Goal: Task Accomplishment & Management: Manage account settings

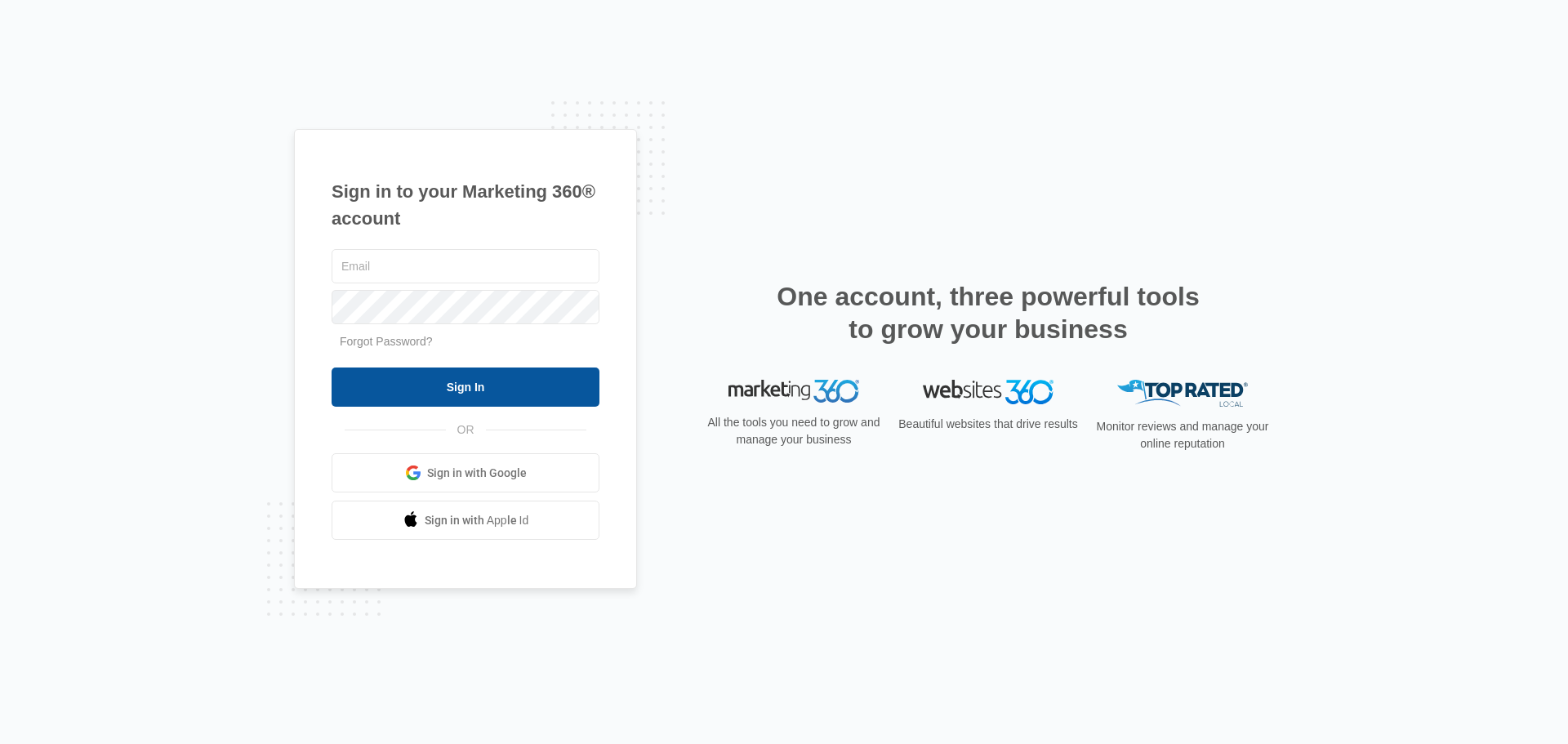
type input "[PERSON_NAME][EMAIL_ADDRESS][PERSON_NAME][DOMAIN_NAME]"
click at [527, 397] on input "Sign In" at bounding box center [465, 387] width 268 height 39
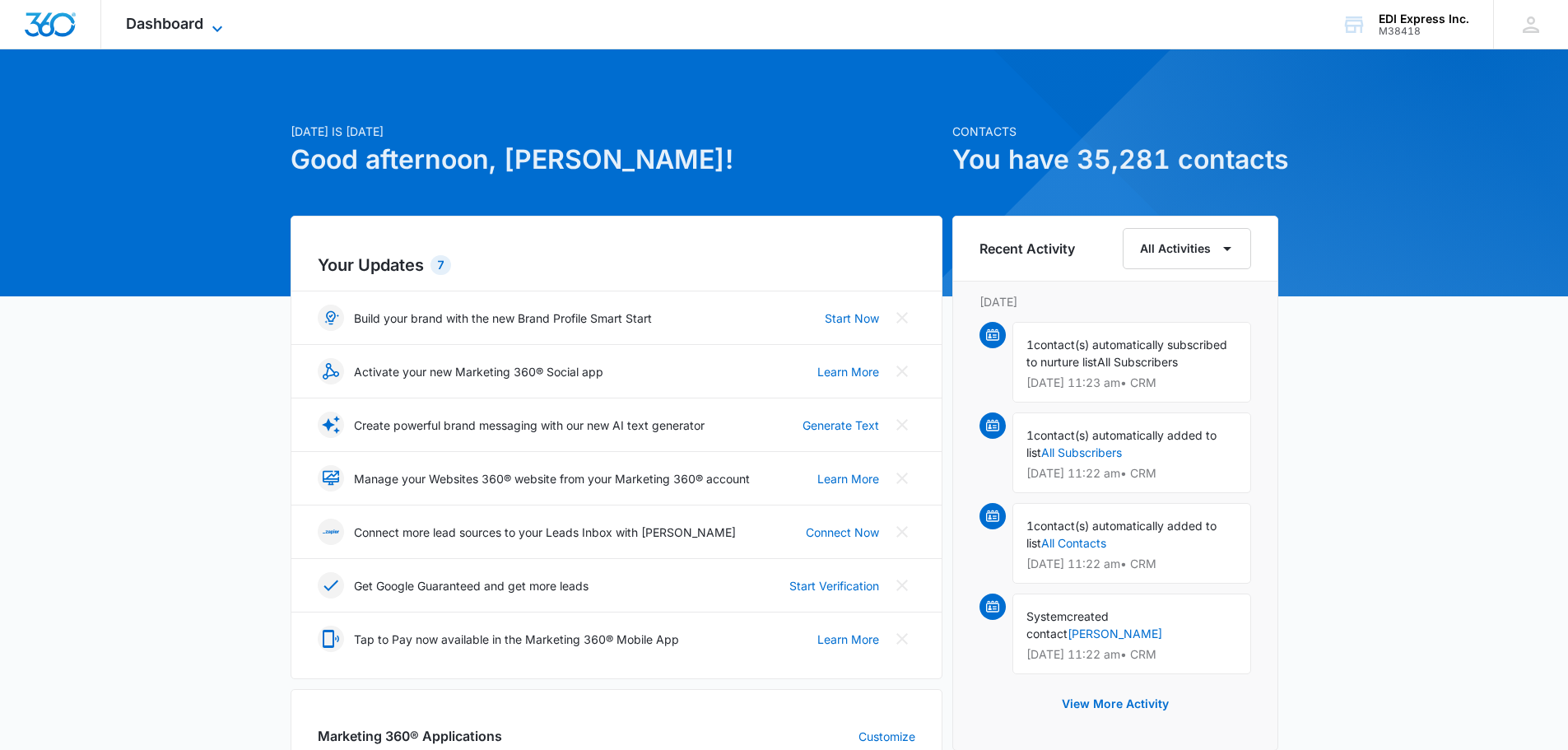
click at [157, 24] on span "Dashboard" at bounding box center [164, 24] width 78 height 17
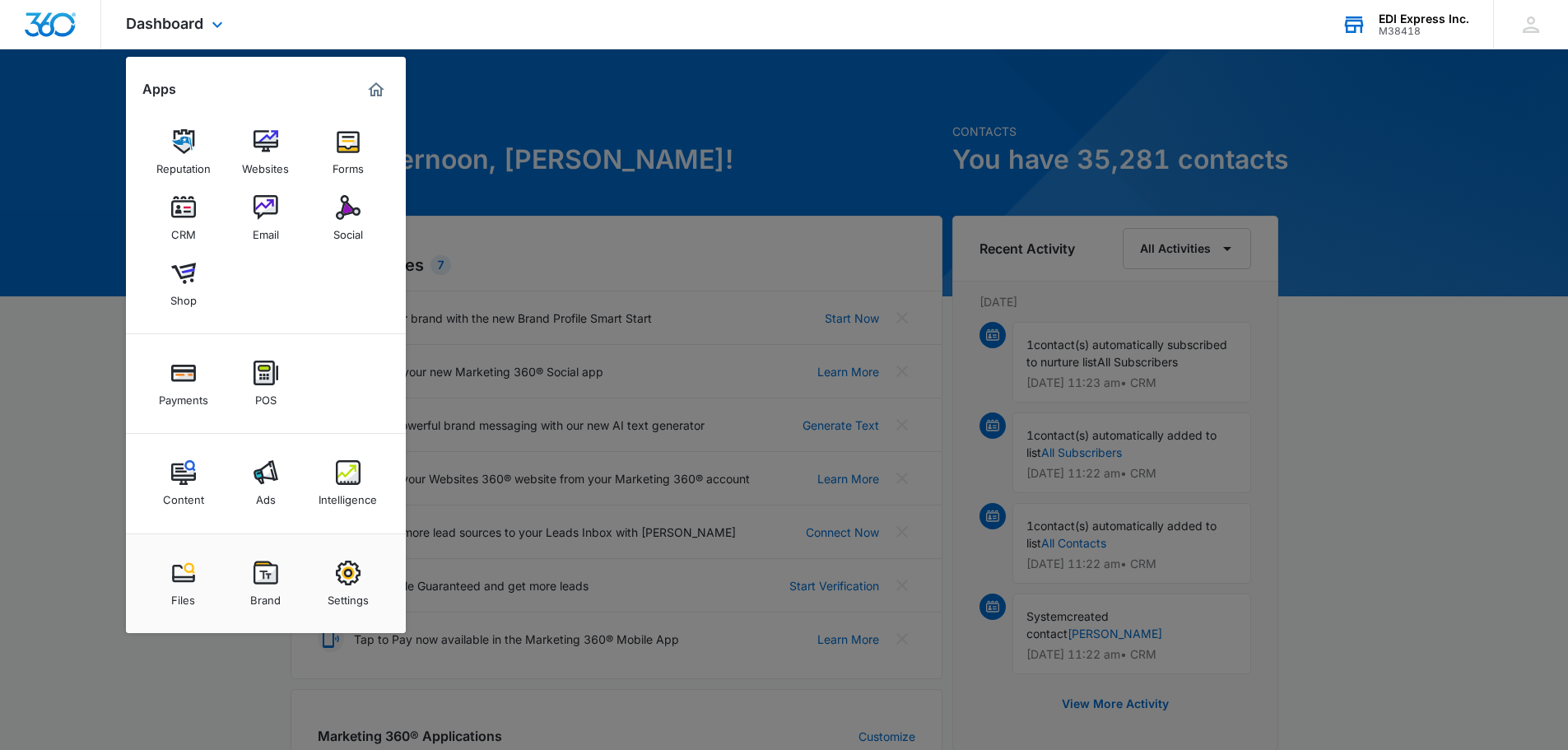
click at [1399, 27] on div "M38418" at bounding box center [1423, 31] width 91 height 11
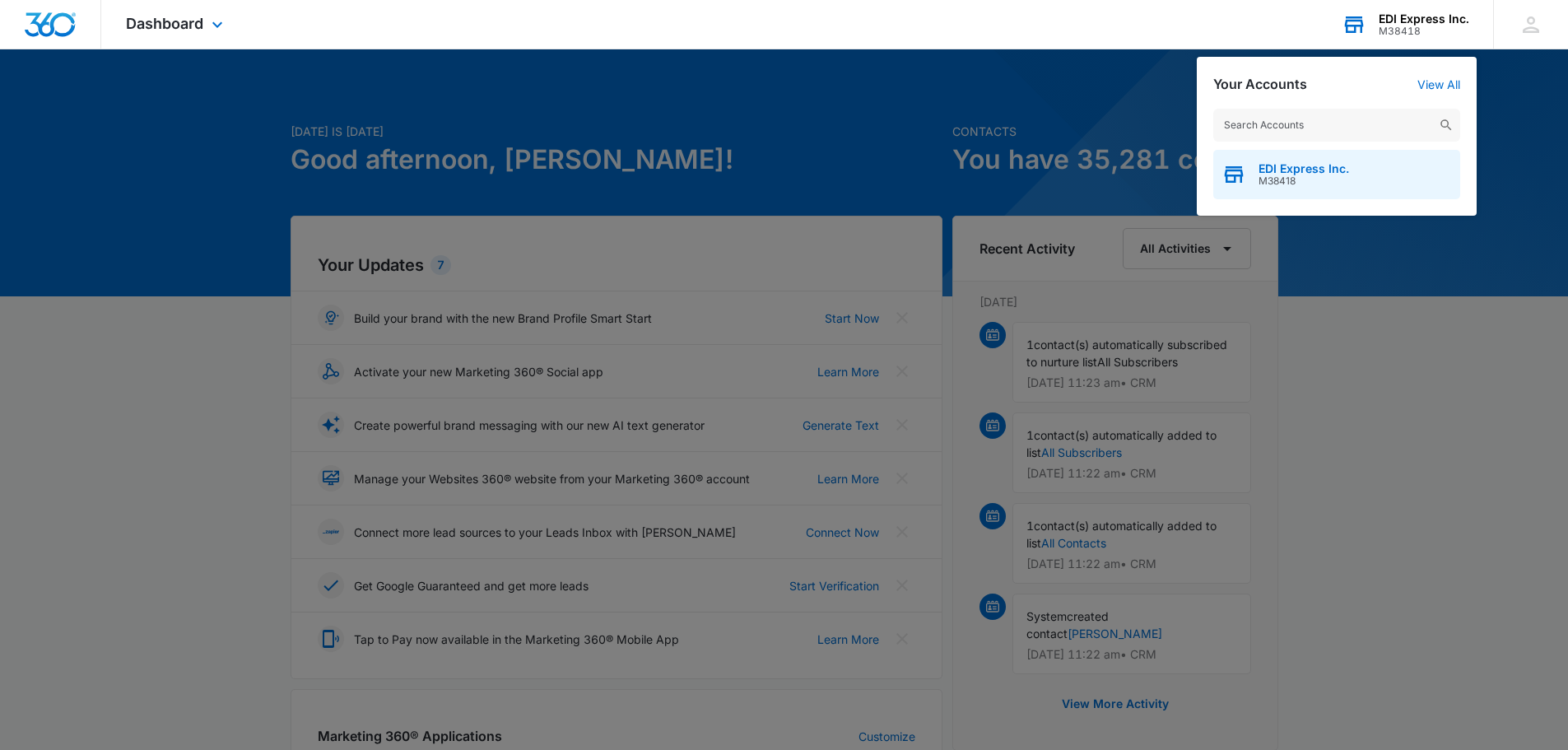
click at [1319, 182] on span "M38418" at bounding box center [1303, 181] width 91 height 11
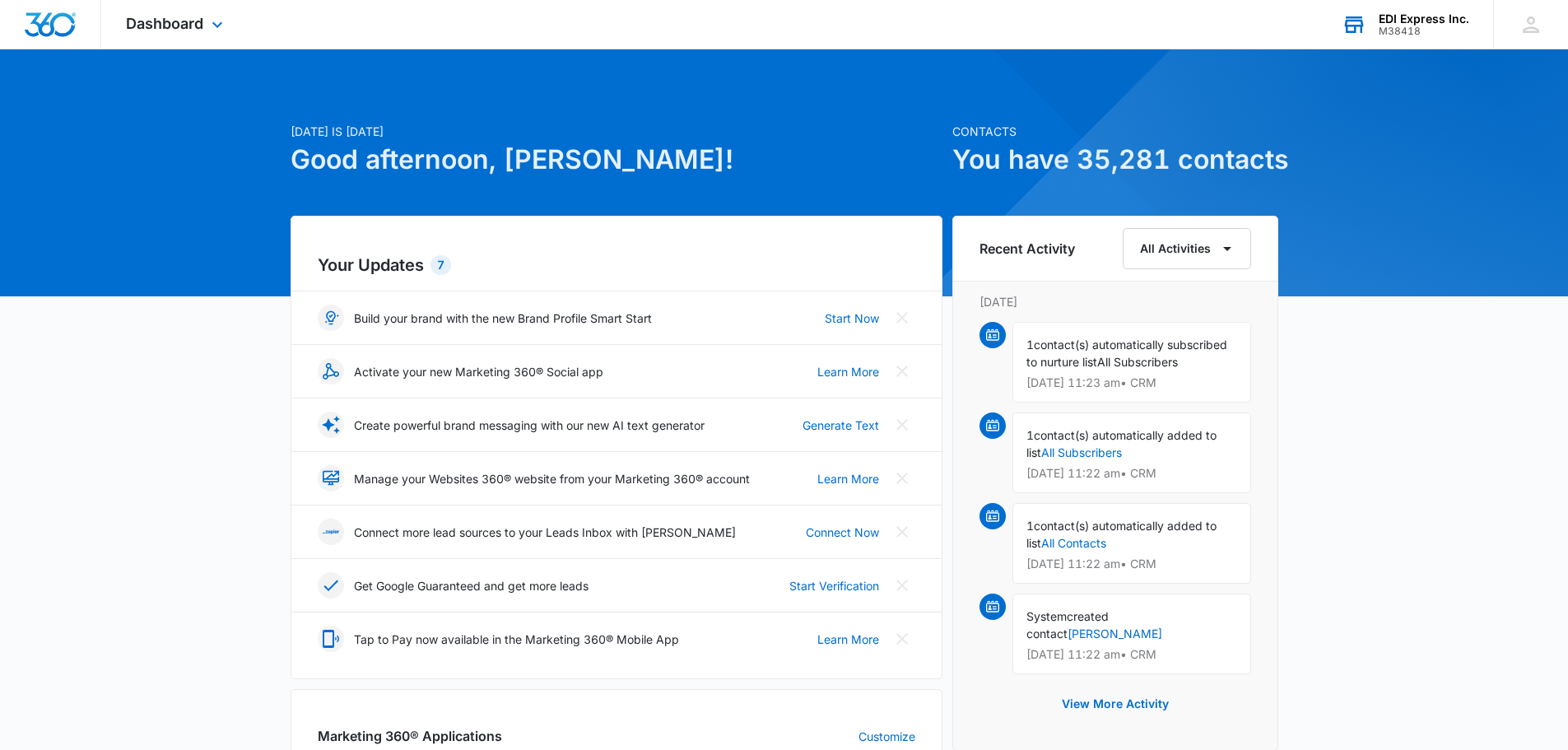
click at [1390, 31] on div "M38418" at bounding box center [1423, 31] width 91 height 11
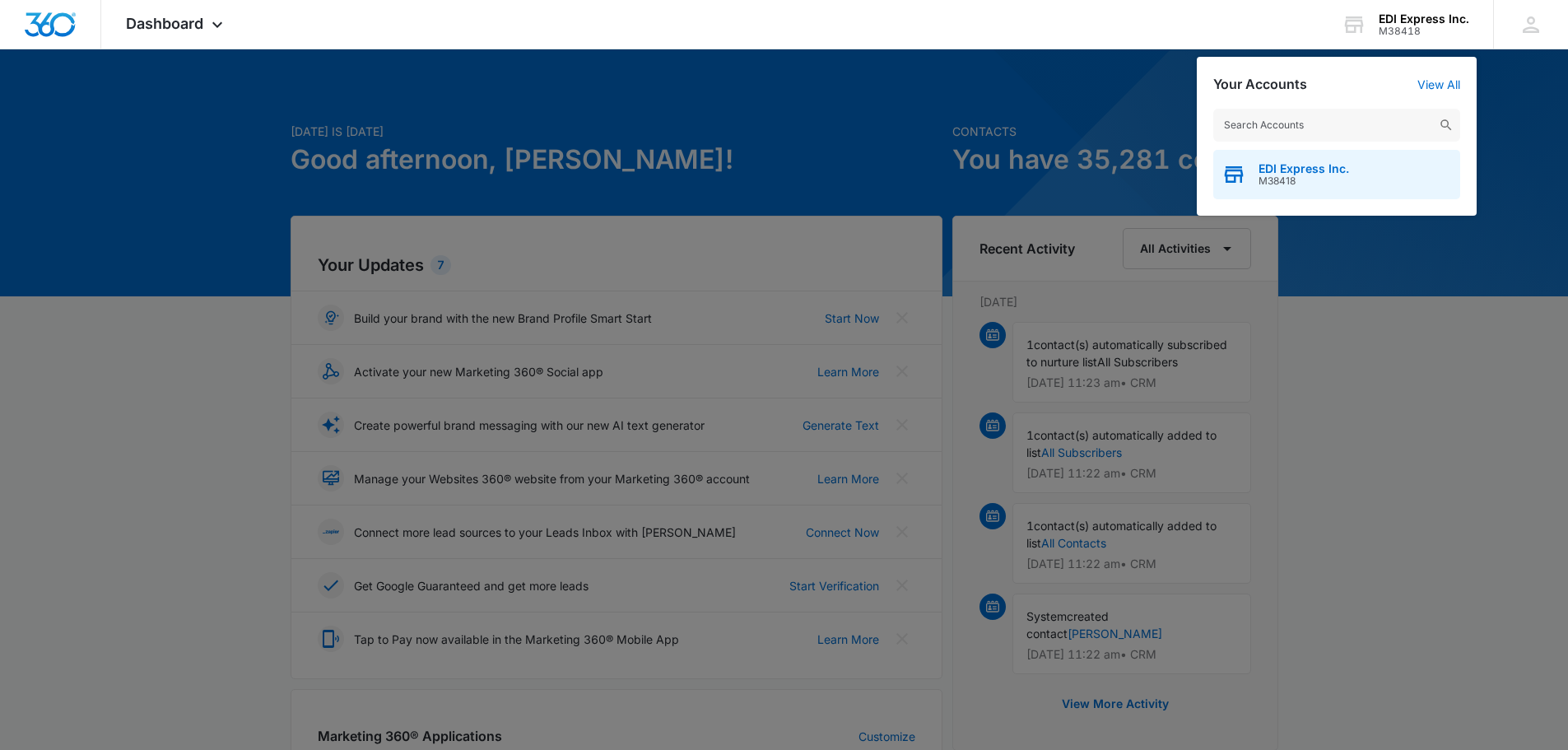
click at [1278, 158] on div "EDI Express Inc. M38418" at bounding box center [1335, 174] width 247 height 49
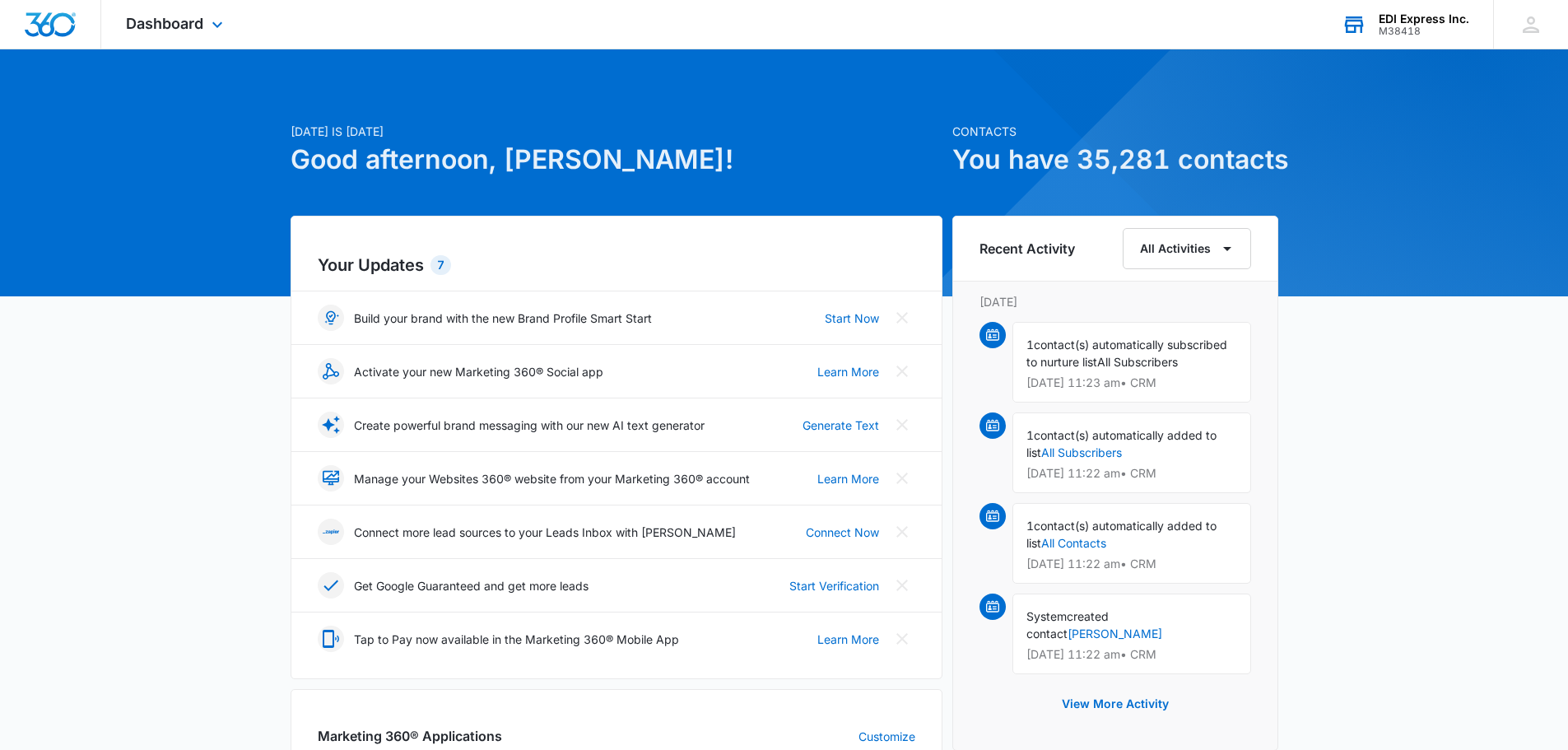
click at [1425, 38] on div "EDI Express Inc. M38418 Your Accounts View All" at bounding box center [1404, 24] width 176 height 48
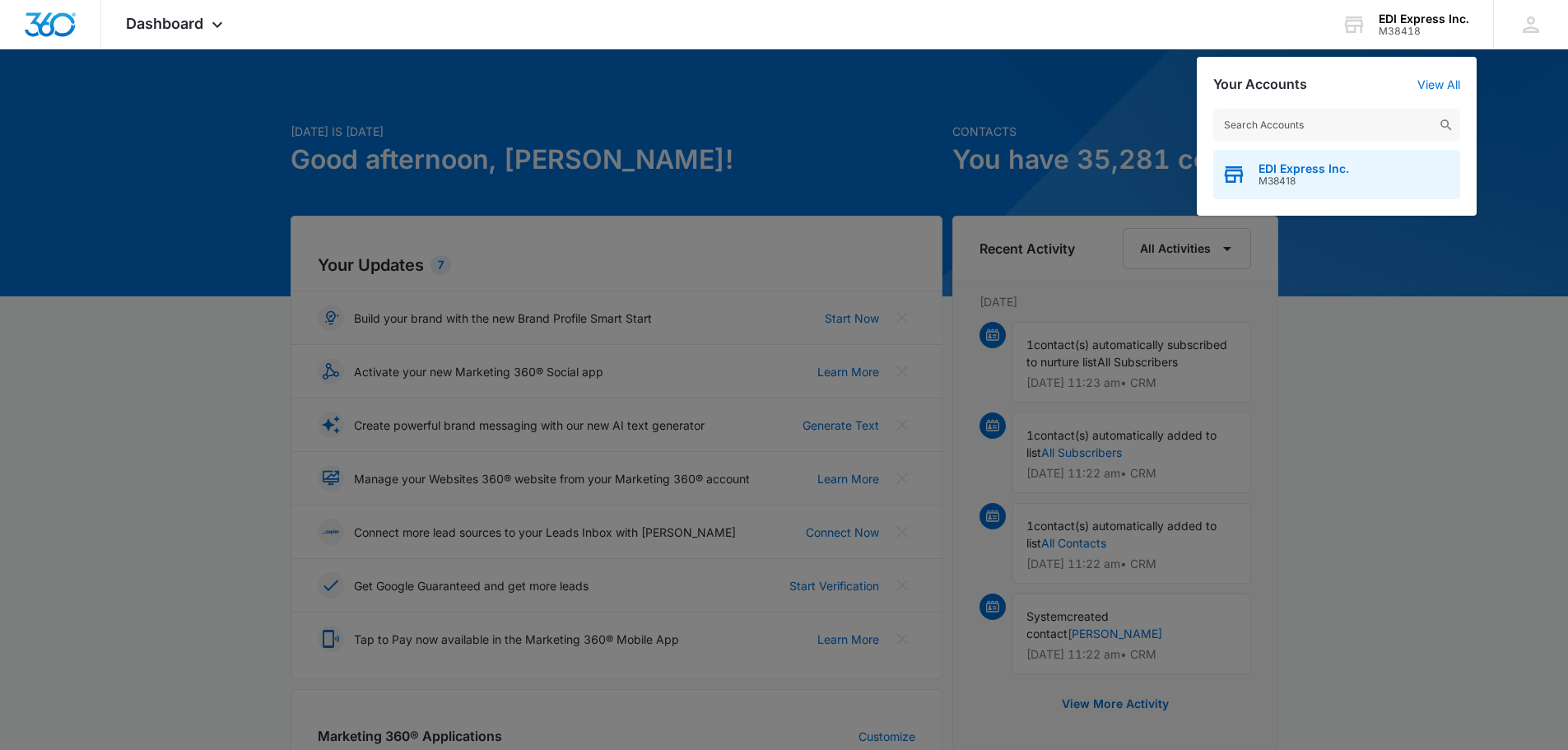
click at [1364, 178] on div "EDI Express Inc. M38418" at bounding box center [1335, 174] width 247 height 49
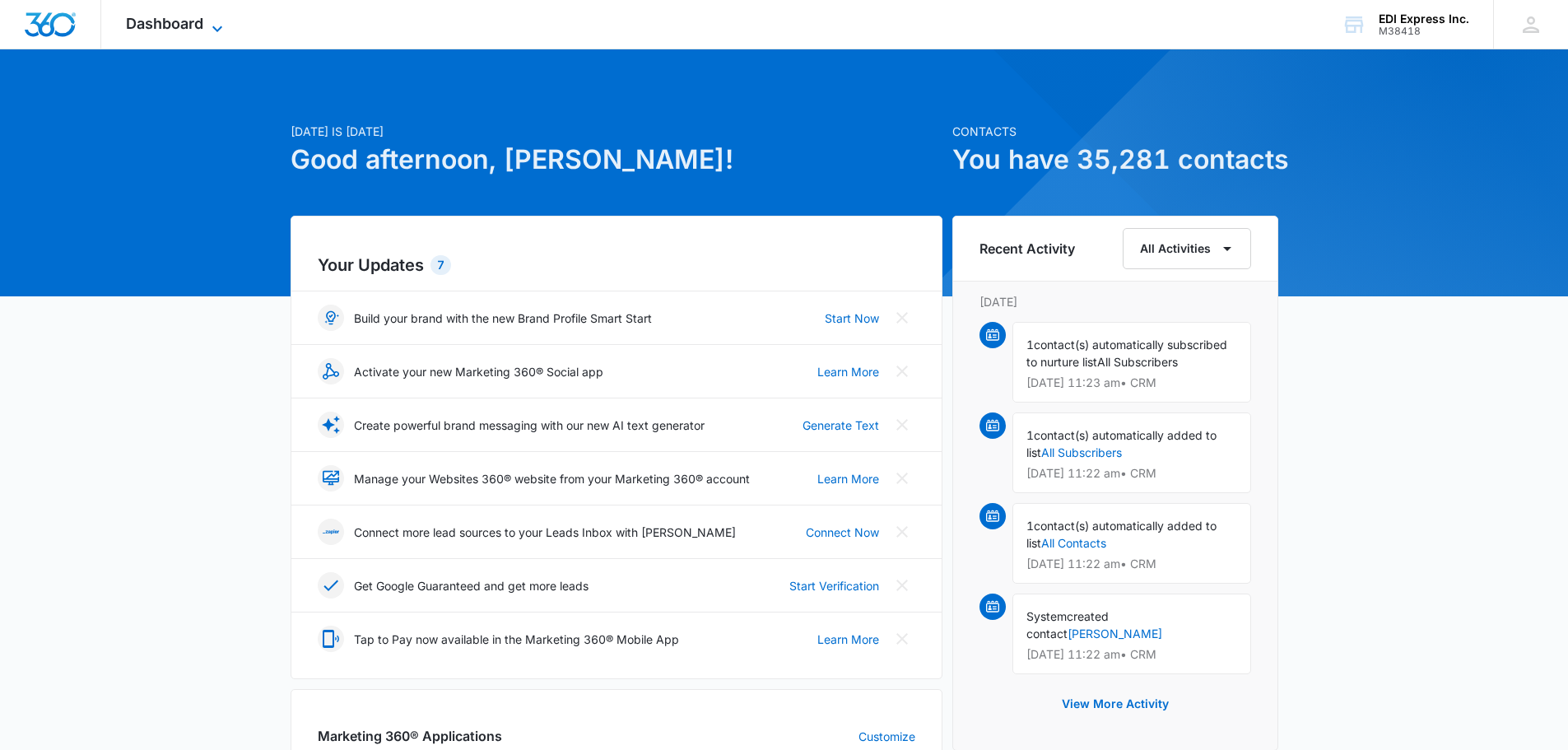
click at [189, 23] on span "Dashboard" at bounding box center [164, 24] width 78 height 17
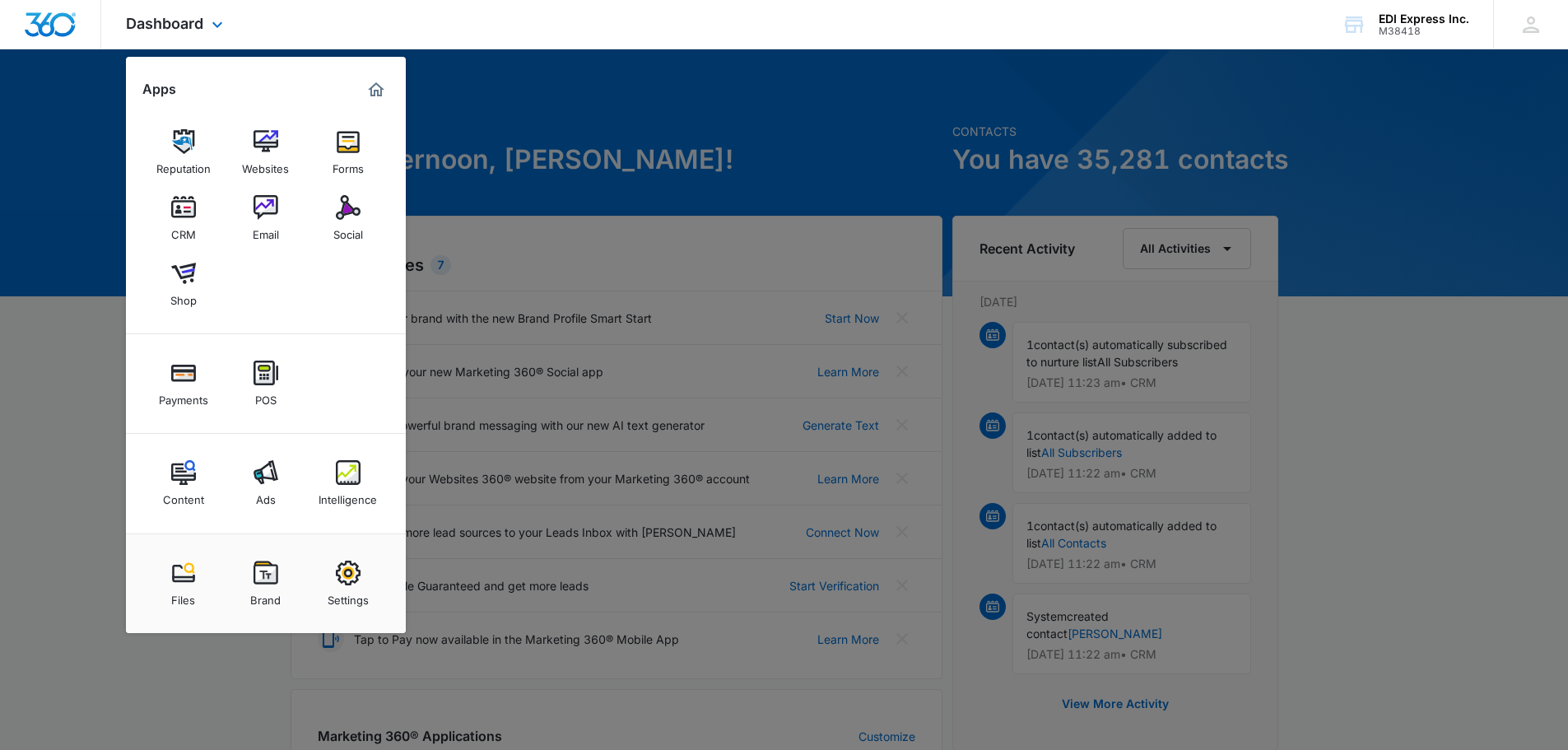
click at [52, 32] on img "Dashboard" at bounding box center [50, 25] width 53 height 25
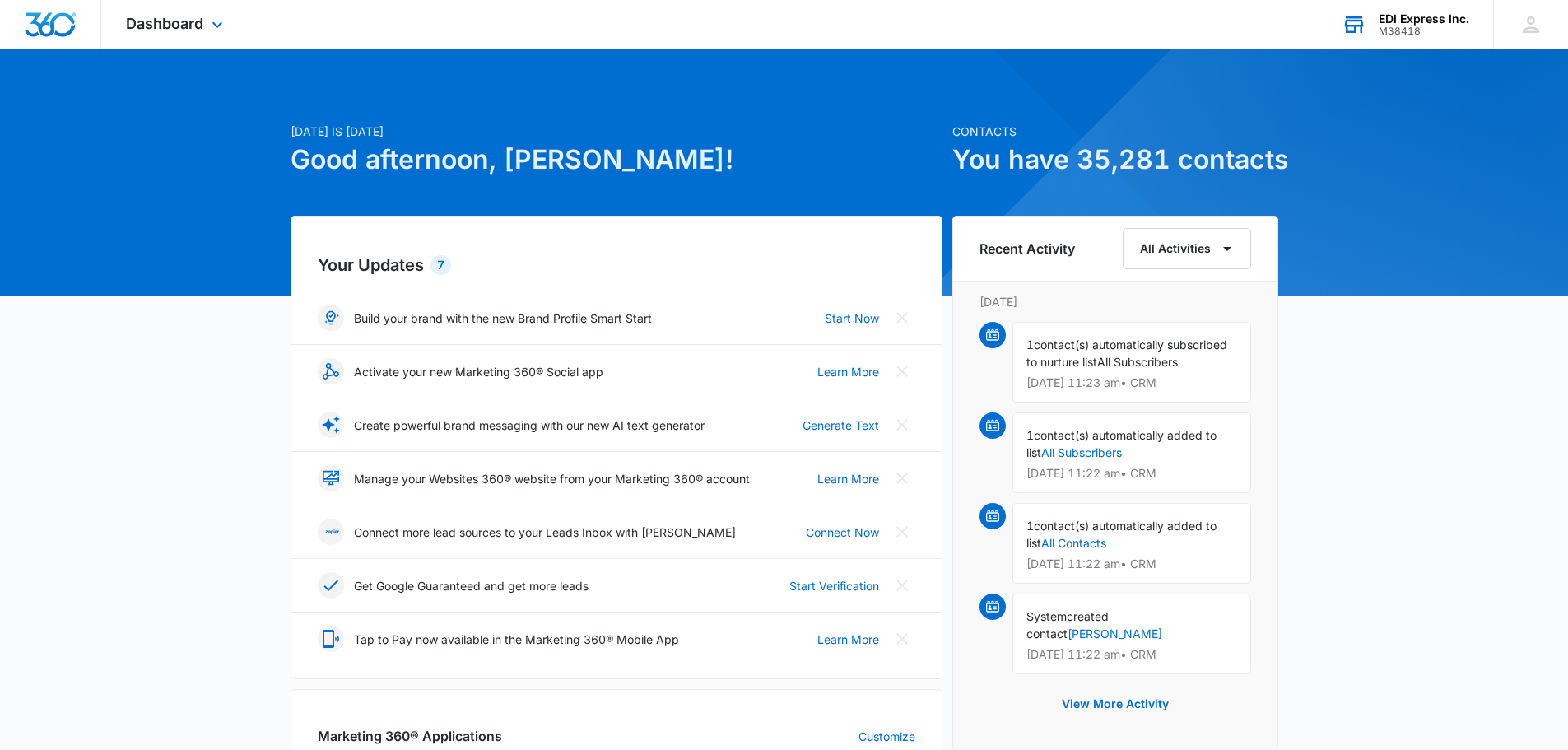
click at [1406, 28] on div "M38418" at bounding box center [1423, 31] width 91 height 11
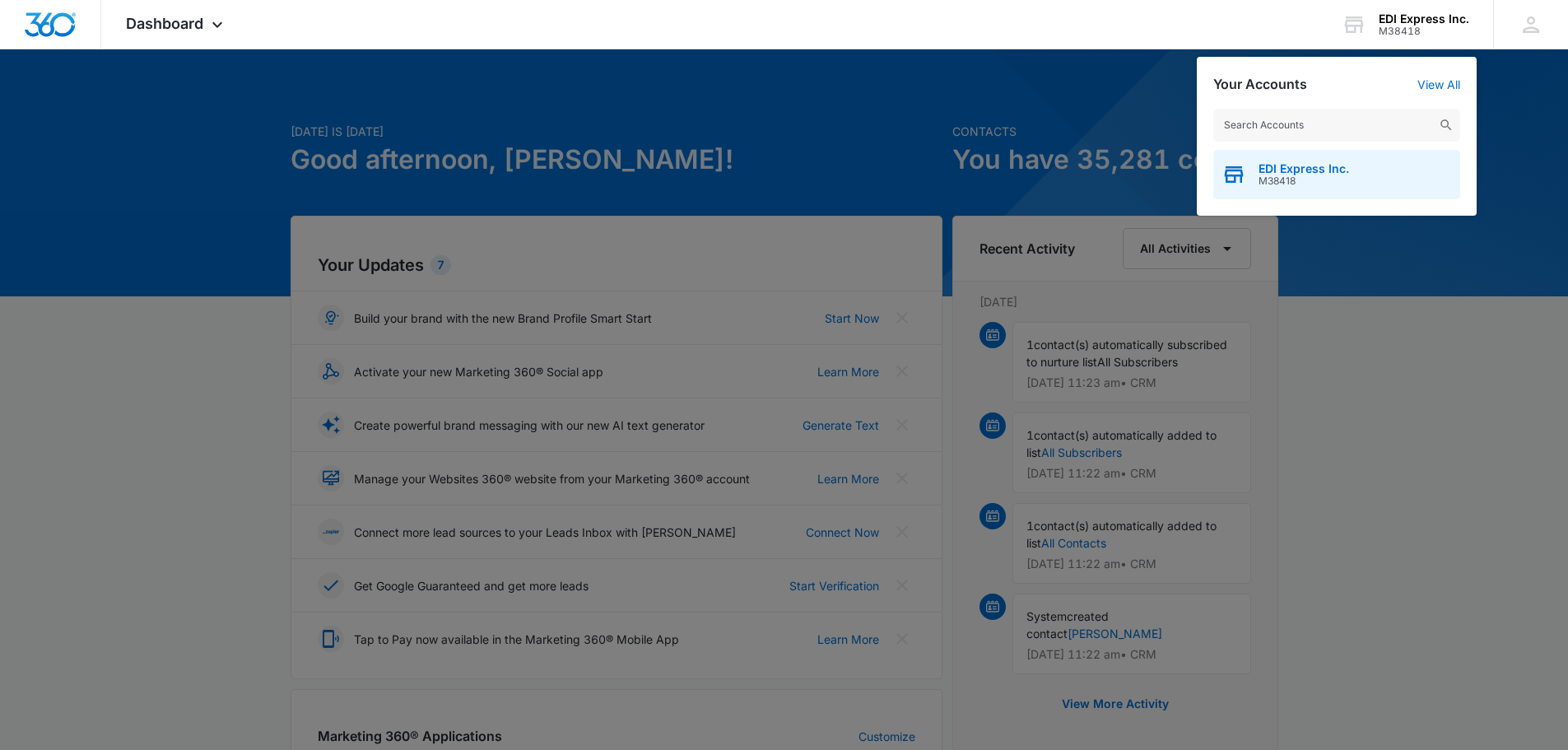
click at [1311, 171] on span "EDI Express Inc." at bounding box center [1303, 169] width 91 height 13
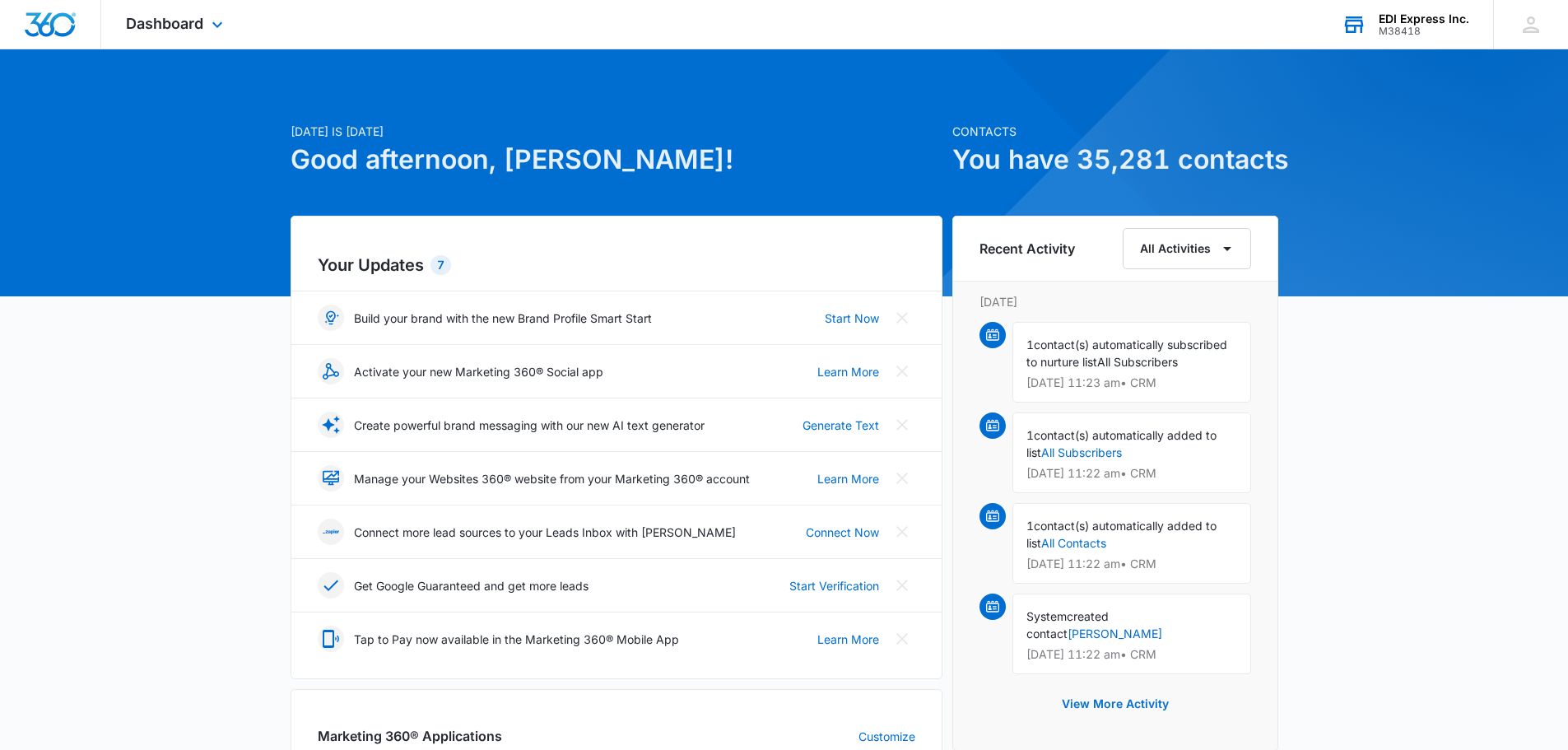
click at [1407, 31] on div "M38418" at bounding box center [1423, 31] width 91 height 11
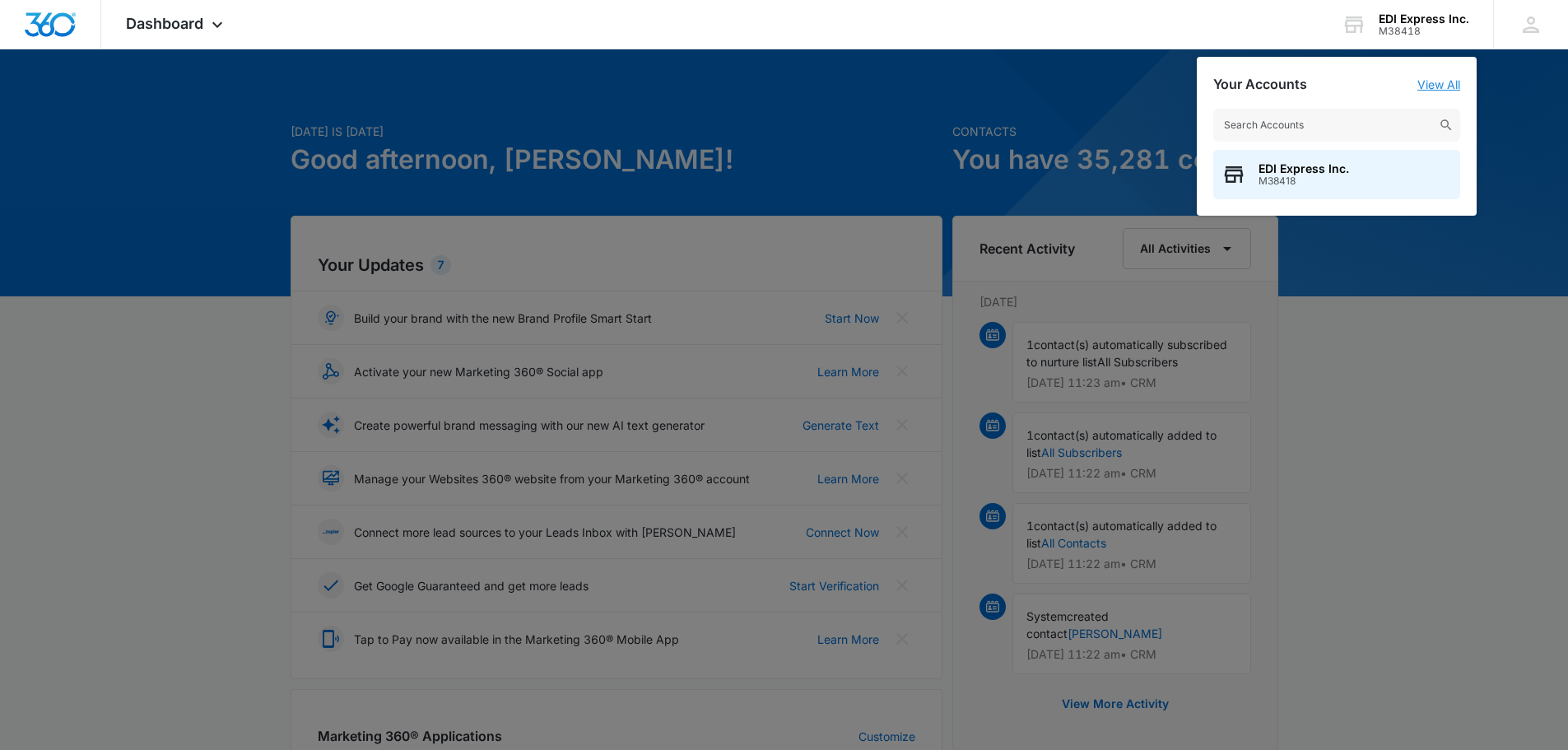
click at [1441, 79] on link "View All" at bounding box center [1438, 84] width 43 height 14
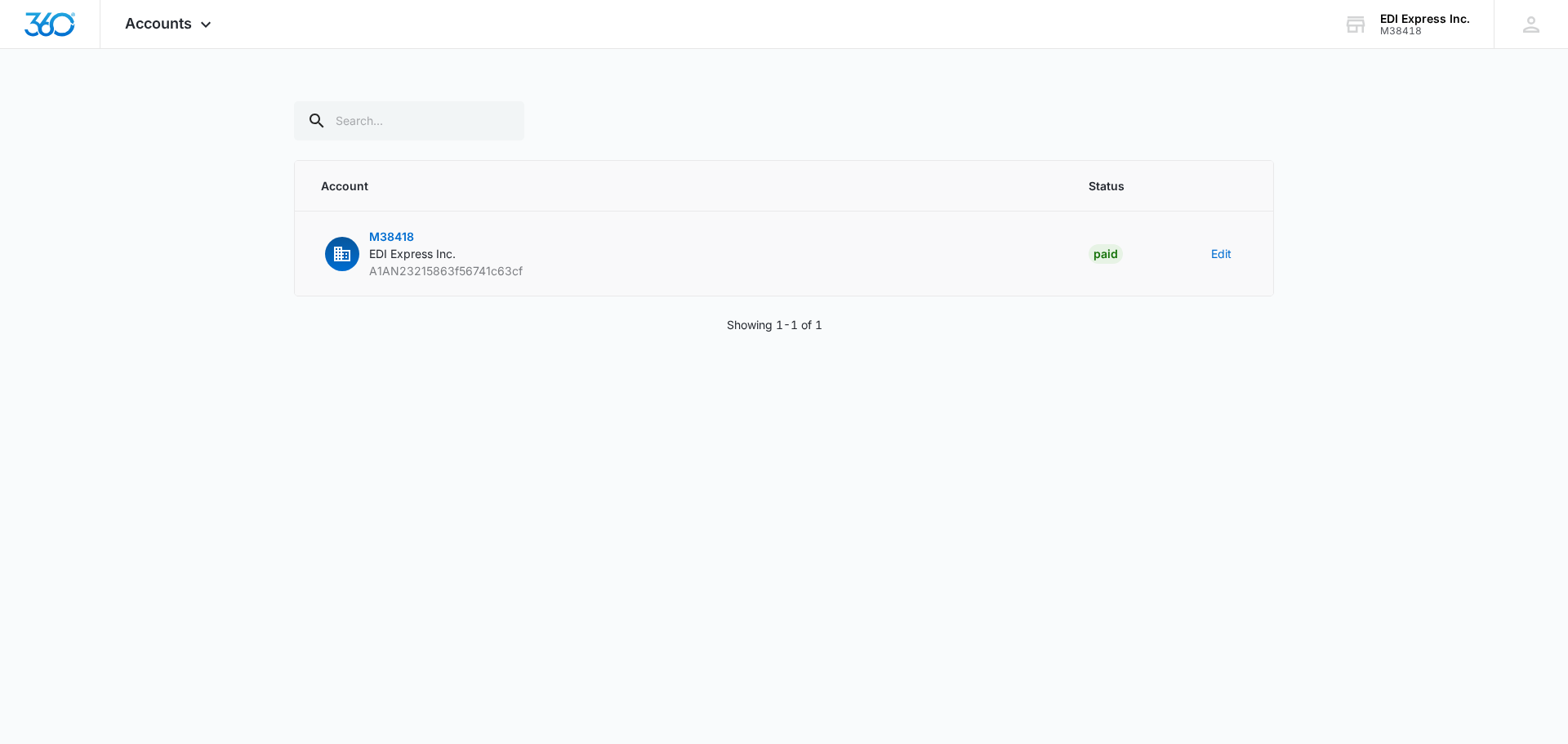
click at [568, 263] on td "M38418 EDI Express Inc. A1AN23215863f56741c63cf" at bounding box center [681, 254] width 774 height 85
click at [386, 237] on span "M38418" at bounding box center [392, 236] width 45 height 14
click at [387, 269] on span "A1AN23215863f56741c63cf" at bounding box center [446, 270] width 154 height 14
click at [1425, 39] on div "EDI Express Inc. M38418 Your Accounts View All" at bounding box center [1406, 23] width 174 height 48
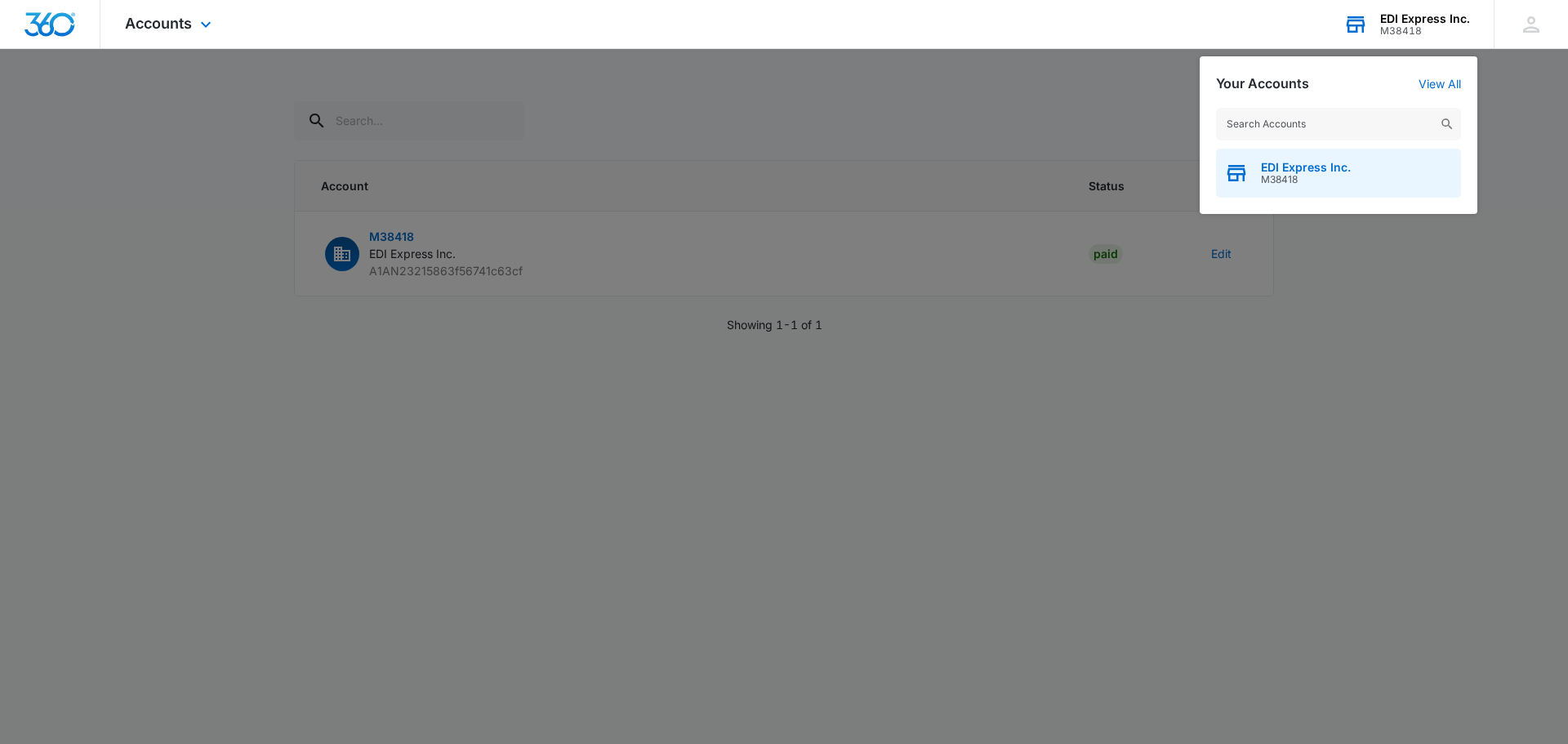
click at [1308, 162] on span "EDI Express Inc." at bounding box center [1305, 168] width 90 height 13
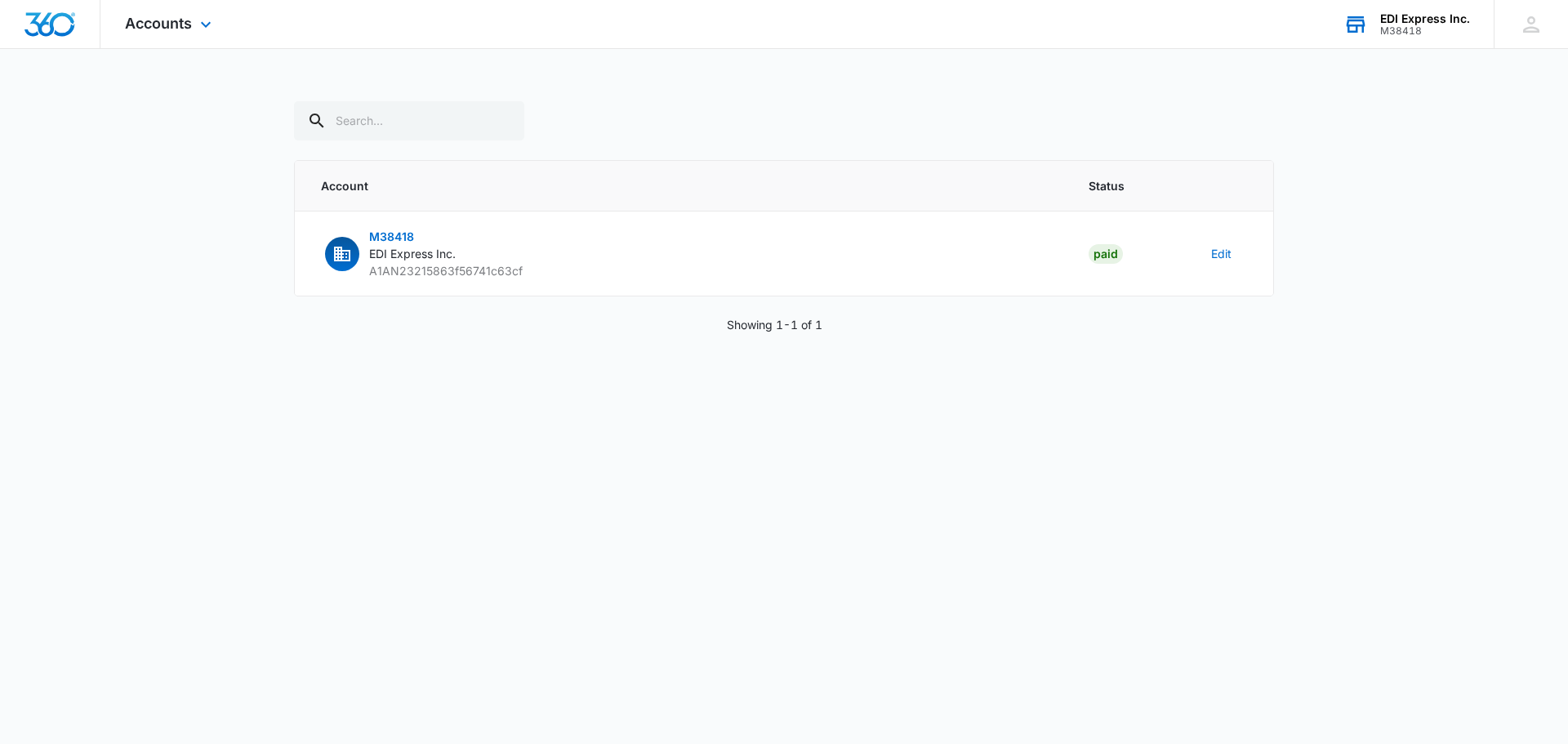
click at [1418, 40] on div "EDI Express Inc. M38418 Your Accounts View All" at bounding box center [1406, 23] width 174 height 48
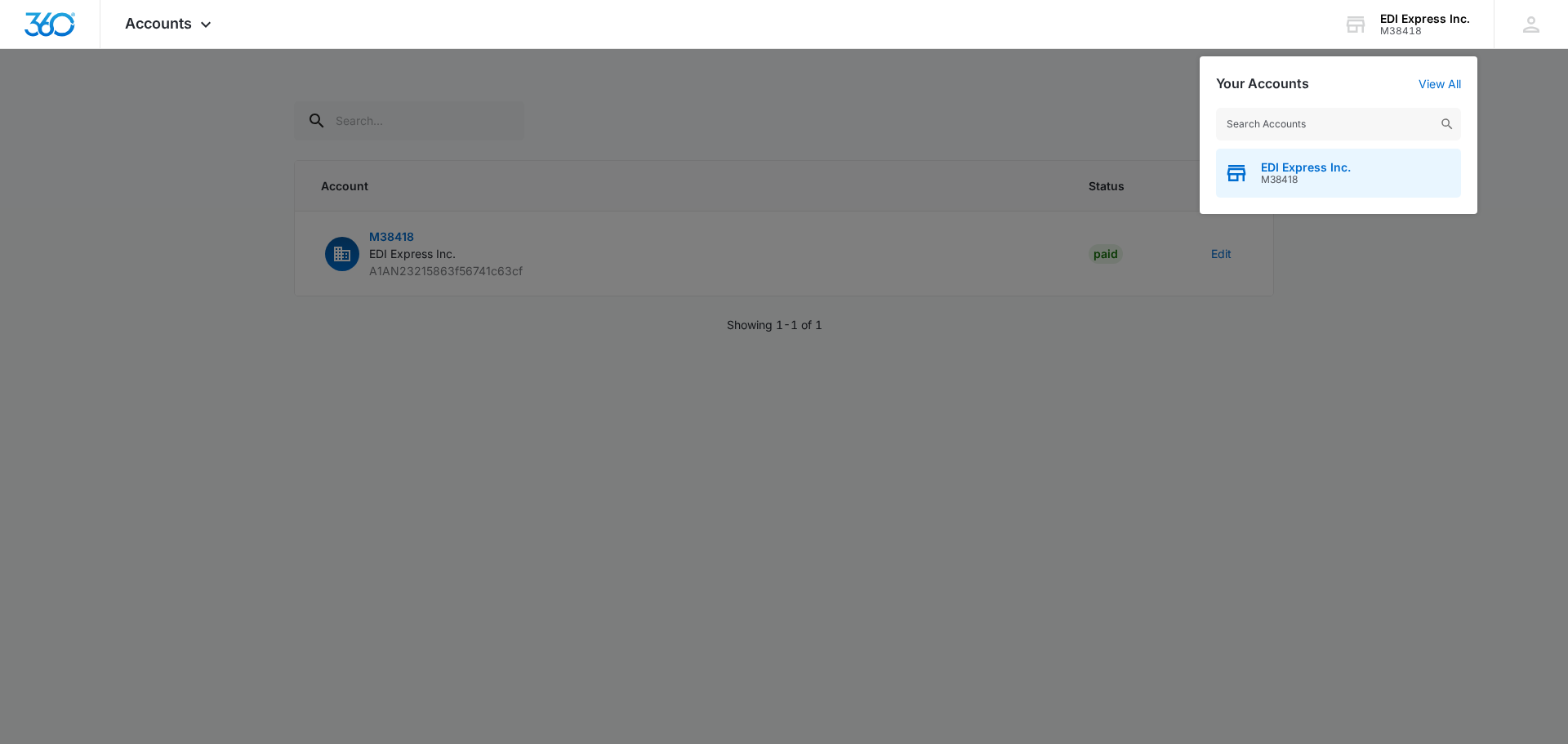
click at [1375, 180] on div "EDI Express Inc. M38418" at bounding box center [1337, 173] width 245 height 49
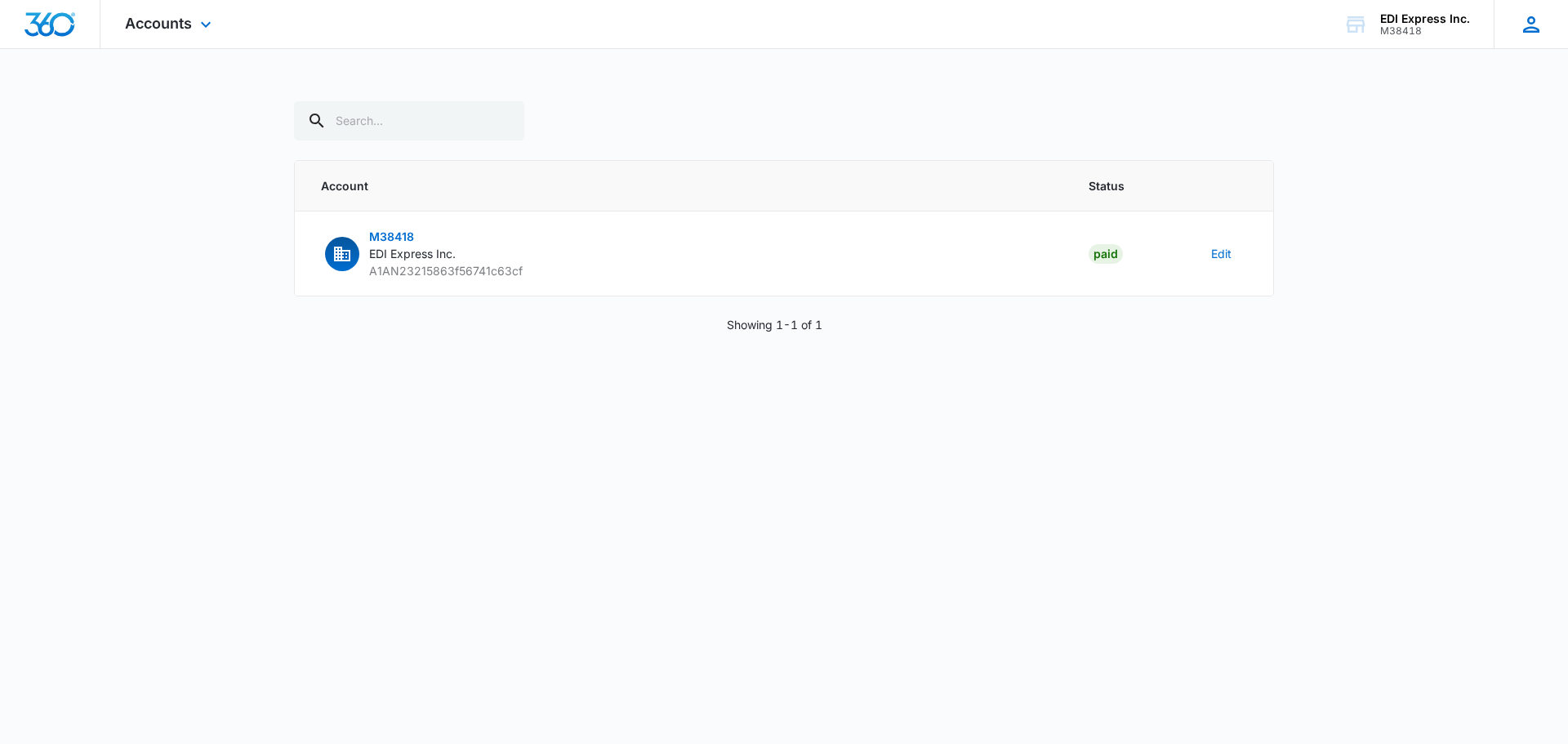
click at [1524, 25] on icon at bounding box center [1530, 24] width 24 height 24
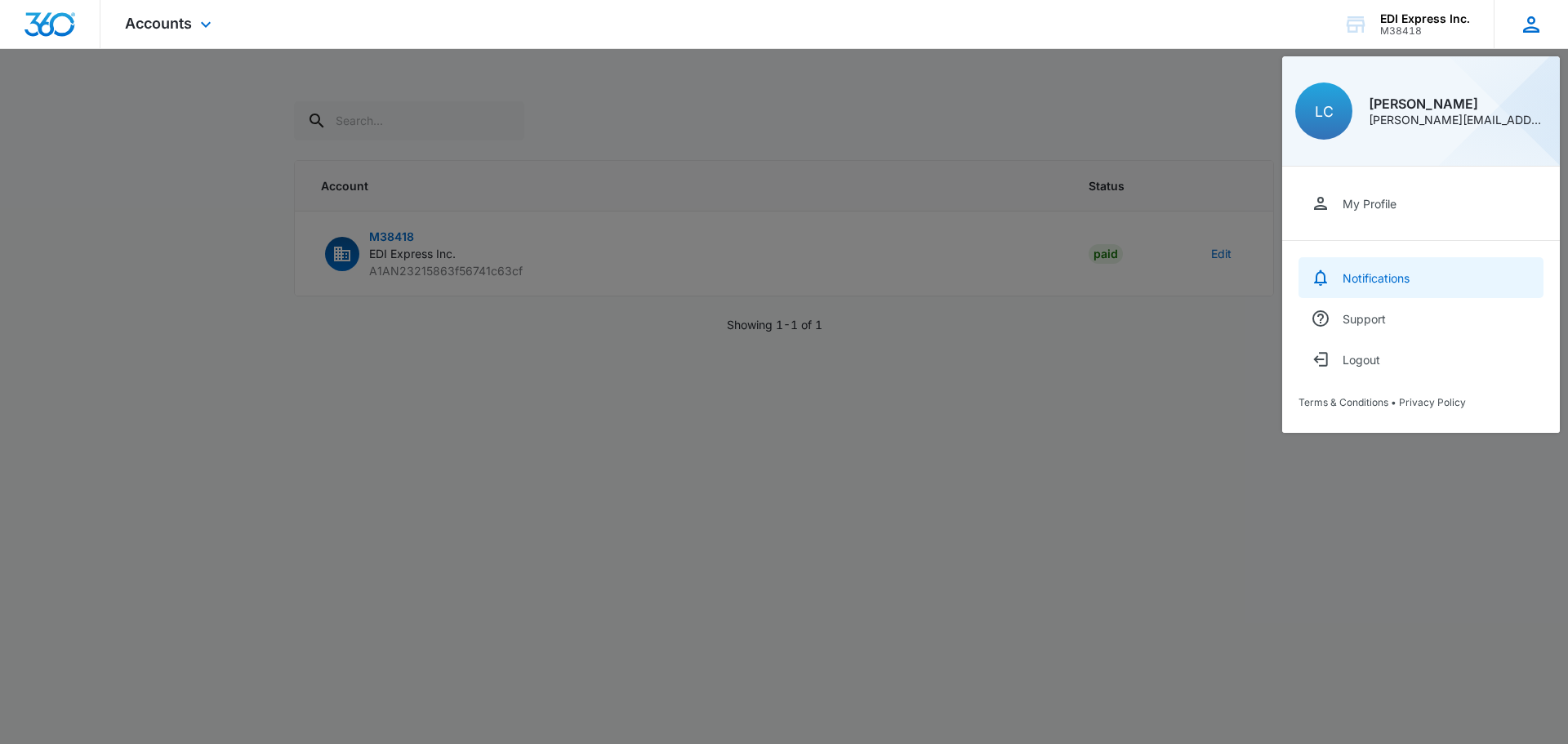
click at [1382, 287] on link "Notifications" at bounding box center [1420, 278] width 245 height 41
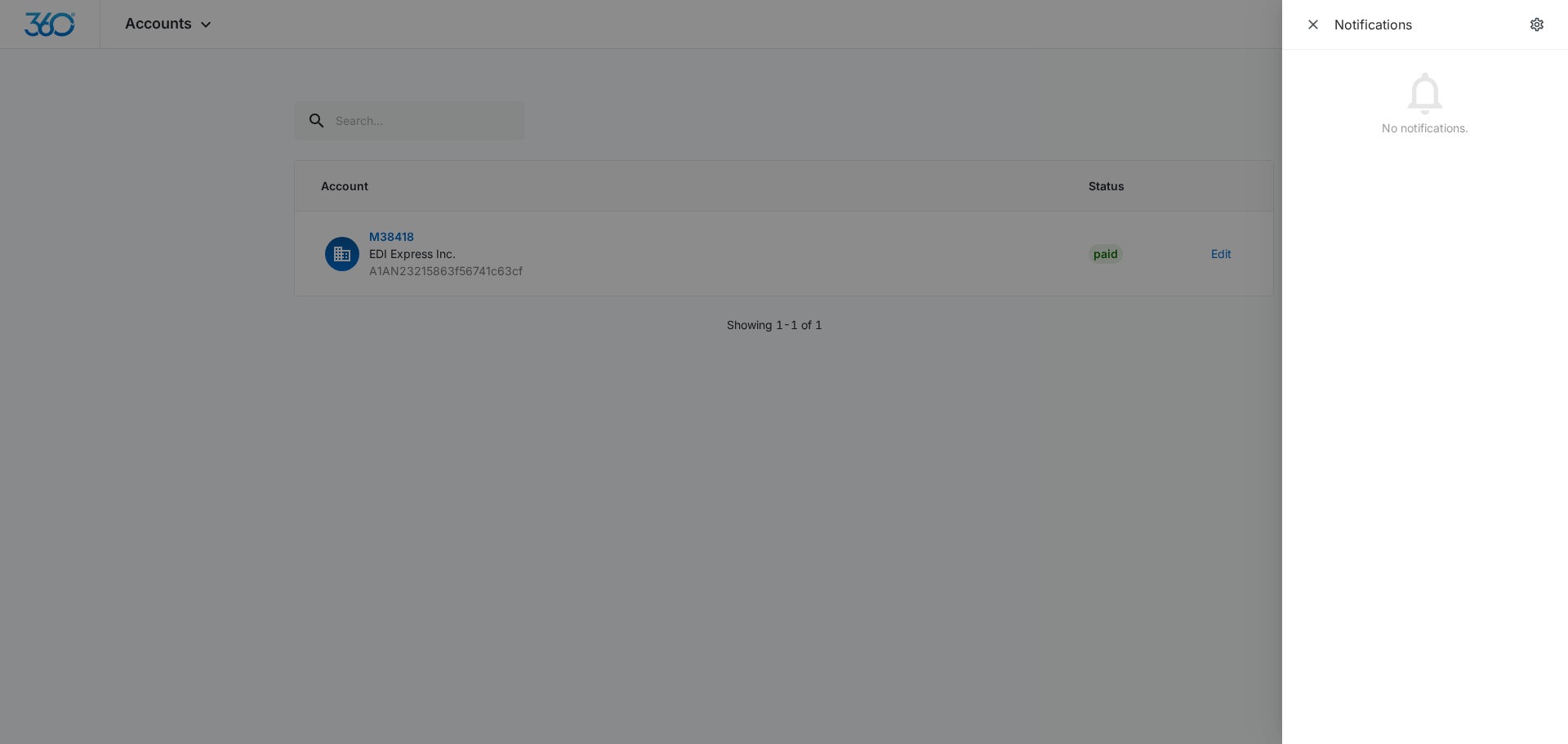
drag, startPoint x: 1318, startPoint y: 30, endPoint x: 786, endPoint y: 77, distance: 534.1
click at [1317, 30] on icon "Close" at bounding box center [1312, 23] width 16 height 16
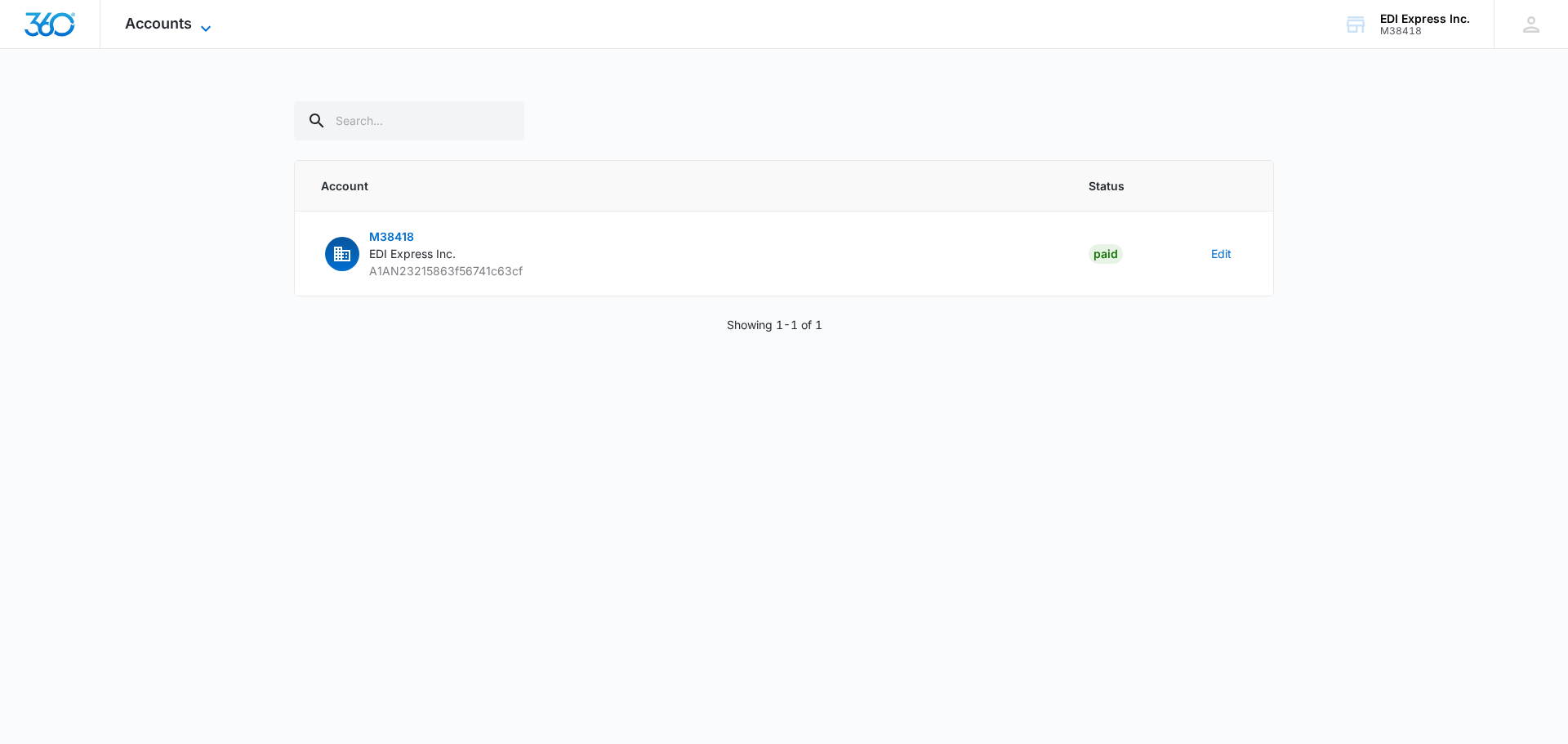
click at [155, 28] on span "Accounts" at bounding box center [158, 23] width 67 height 17
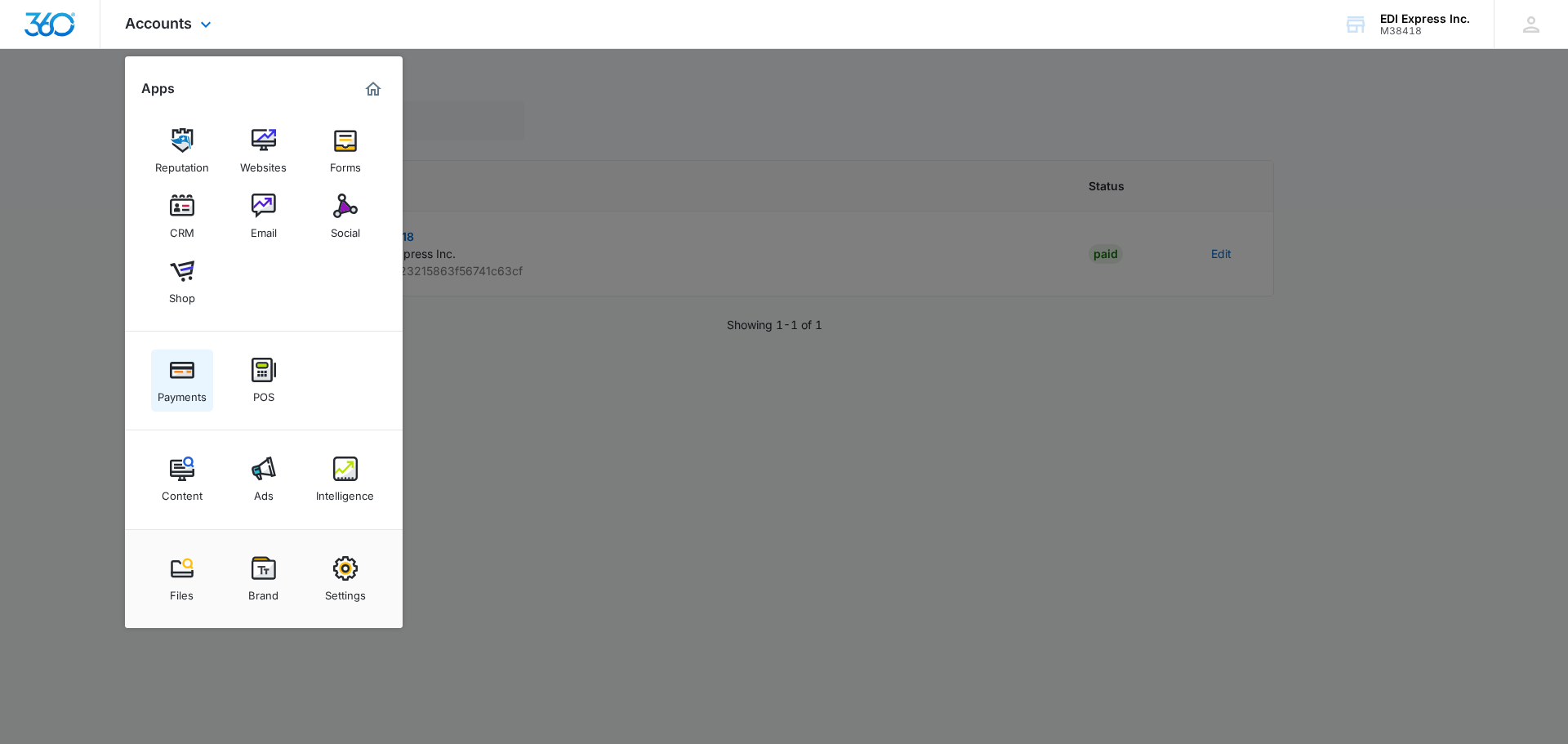
click at [192, 372] on img at bounding box center [182, 370] width 24 height 24
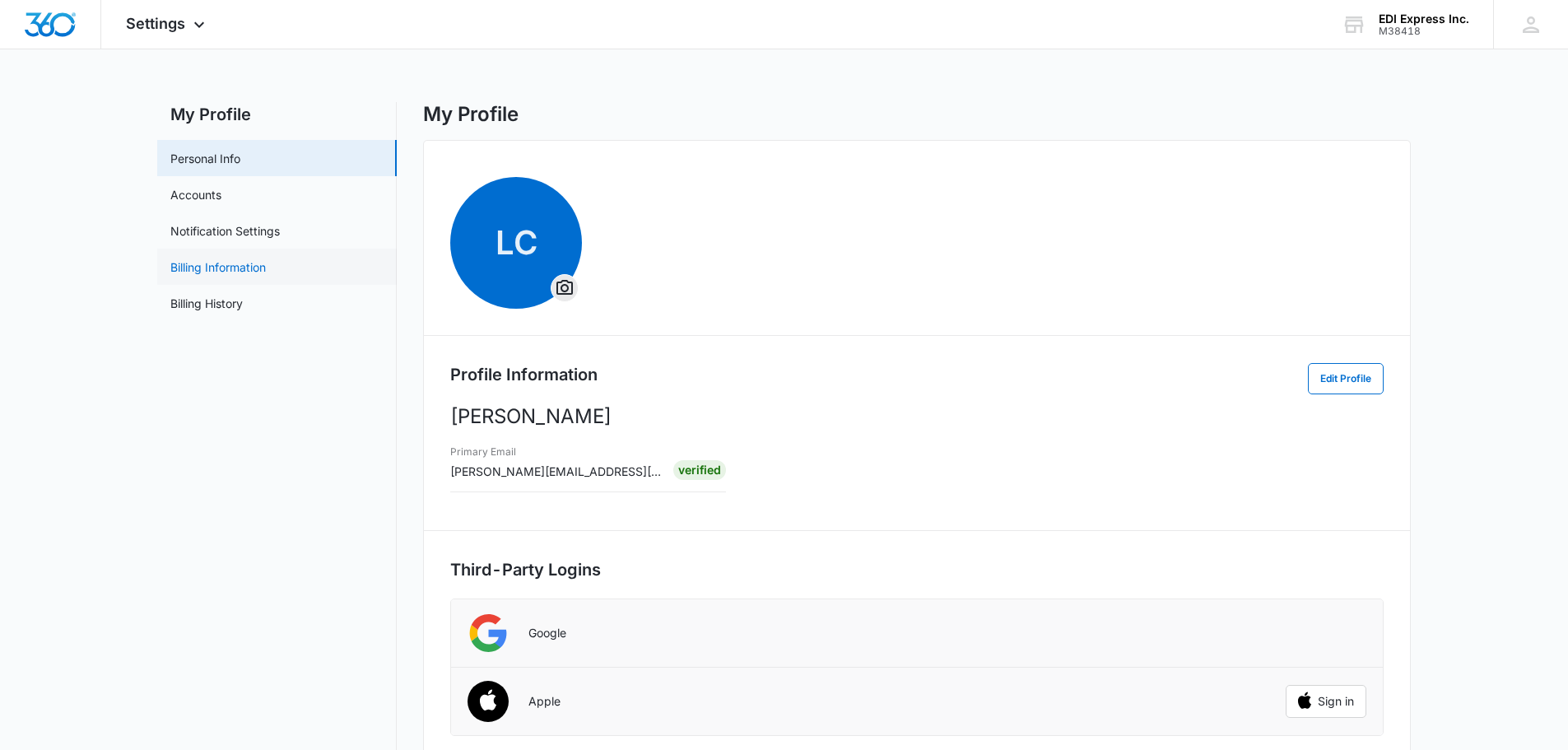
click at [214, 264] on link "Billing Information" at bounding box center [217, 267] width 95 height 17
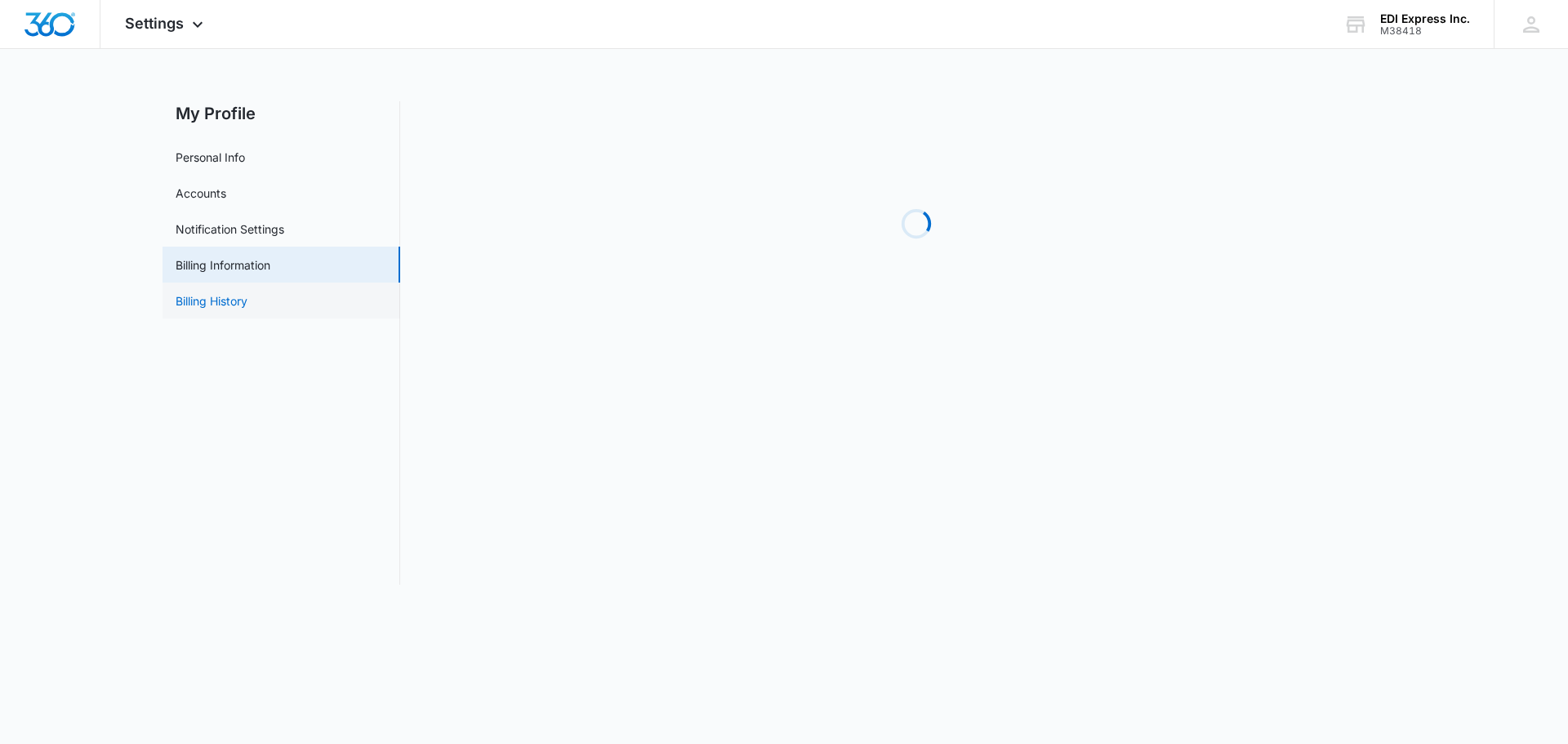
click at [217, 297] on link "Billing History" at bounding box center [211, 301] width 72 height 17
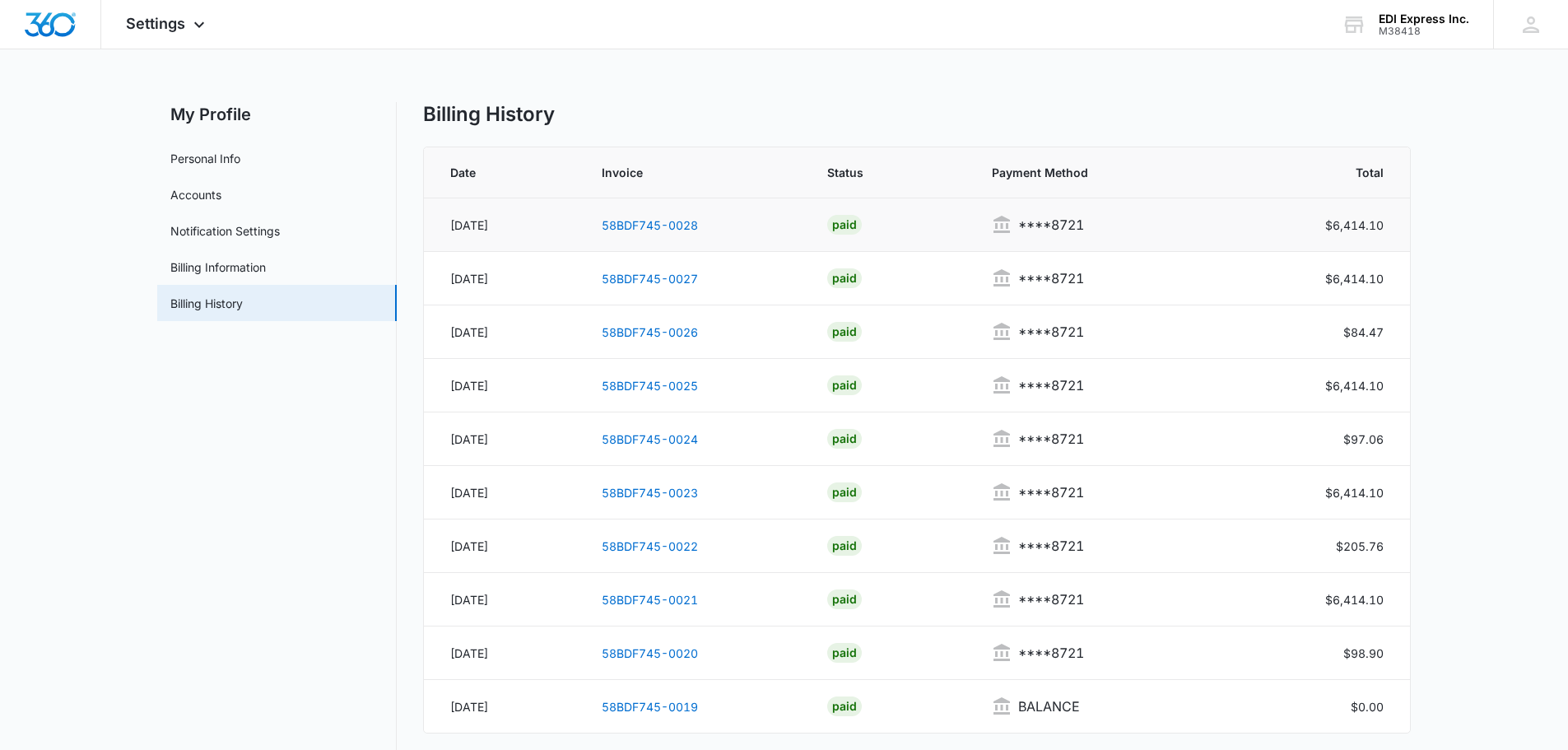
click at [659, 217] on td "58BDF745-0028" at bounding box center [695, 225] width 225 height 54
click at [659, 228] on link "58BDF745-0028" at bounding box center [649, 225] width 96 height 14
